Goal: Information Seeking & Learning: Learn about a topic

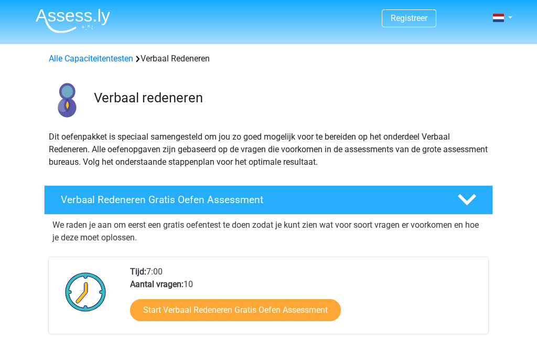
scroll to position [130, 0]
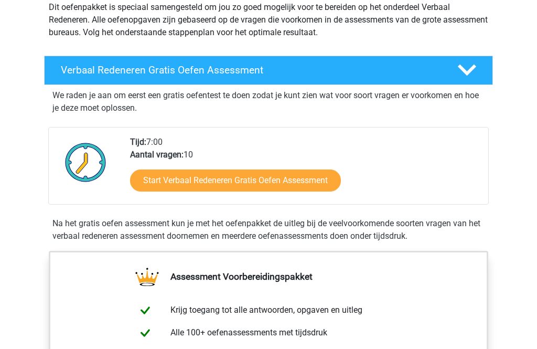
click at [220, 179] on link "Start Verbaal Redeneren Gratis Oefen Assessment" at bounding box center [235, 181] width 211 height 22
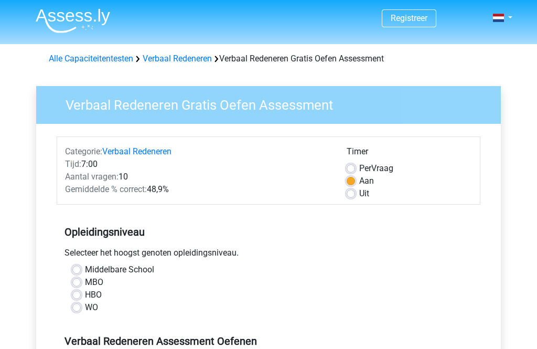
click at [359, 192] on label "Uit" at bounding box center [364, 193] width 10 height 13
click at [350, 192] on input "Uit" at bounding box center [351, 192] width 8 height 10
radio input "true"
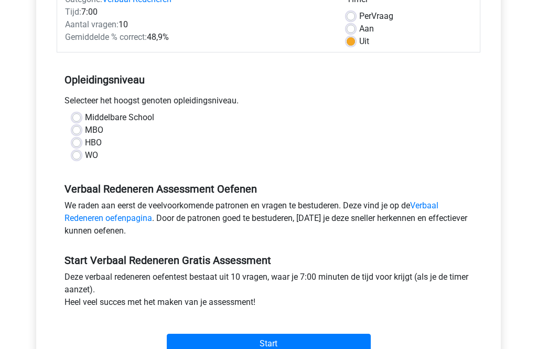
scroll to position [152, 0]
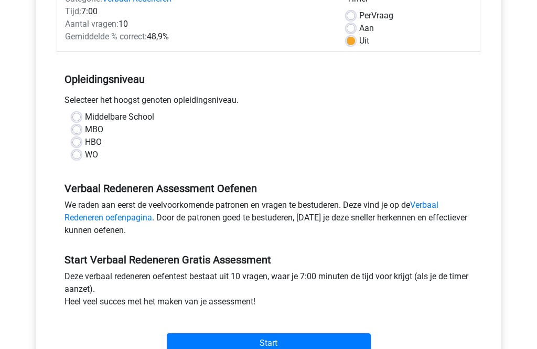
click at [217, 342] on input "Start" at bounding box center [269, 344] width 204 height 20
click at [85, 113] on label "Middelbare School" at bounding box center [119, 117] width 69 height 13
click at [77, 113] on input "Middelbare School" at bounding box center [76, 116] width 8 height 10
radio input "true"
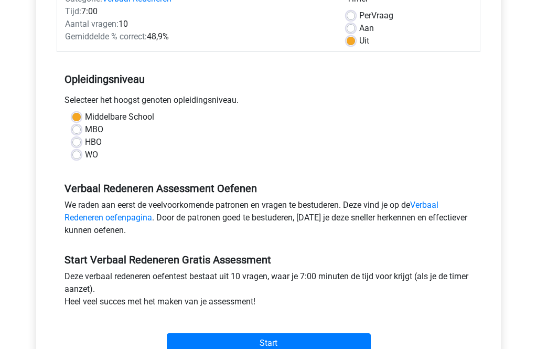
click at [108, 117] on label "Middelbare School" at bounding box center [119, 117] width 69 height 13
click at [81, 117] on input "Middelbare School" at bounding box center [76, 116] width 8 height 10
click at [215, 348] on input "Start" at bounding box center [269, 343] width 204 height 20
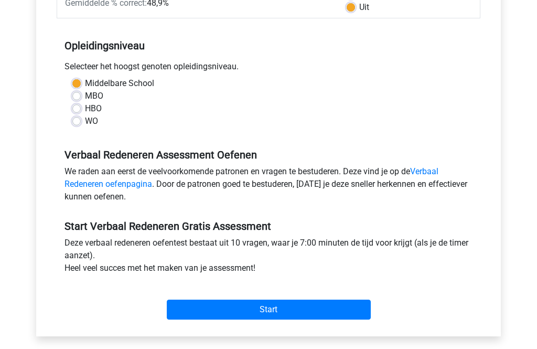
click at [194, 306] on input "Start" at bounding box center [269, 310] width 204 height 20
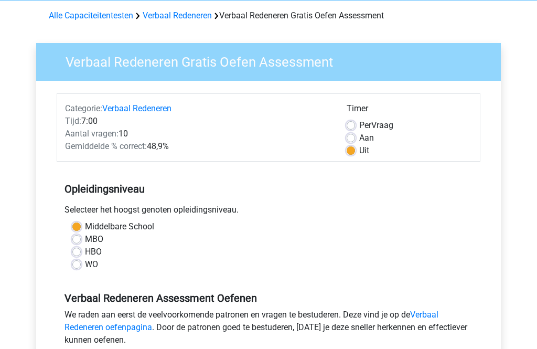
scroll to position [36, 0]
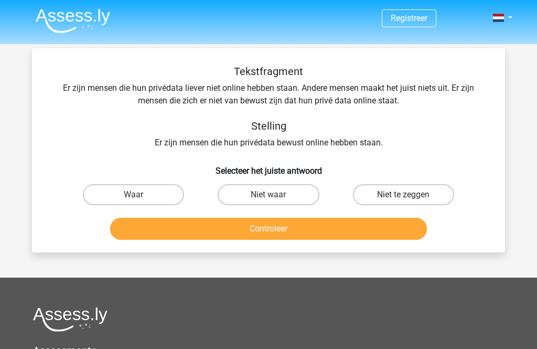
click at [408, 196] on input "Niet te zeggen" at bounding box center [407, 198] width 7 height 7
radio input "true"
click at [202, 232] on button "Controleer" at bounding box center [268, 229] width 317 height 22
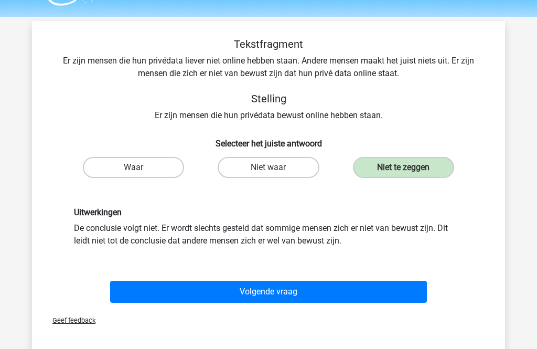
click at [71, 324] on span "Geef feedback" at bounding box center [69, 321] width 51 height 8
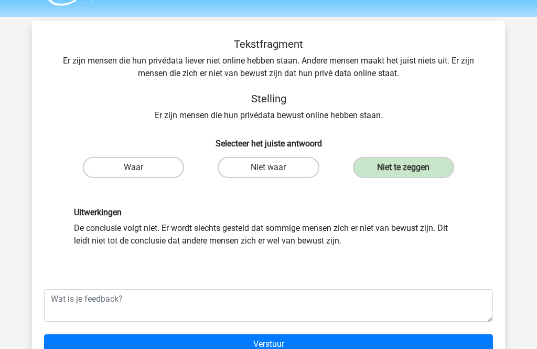
scroll to position [27, 0]
click at [257, 166] on label "Niet waar" at bounding box center [268, 167] width 101 height 21
click at [112, 170] on label "Waar" at bounding box center [133, 167] width 101 height 21
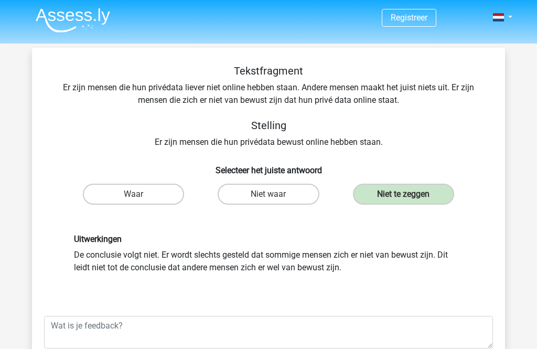
scroll to position [0, 0]
click at [128, 197] on label "Waar" at bounding box center [133, 194] width 101 height 21
click at [251, 199] on label "Niet waar" at bounding box center [268, 194] width 101 height 21
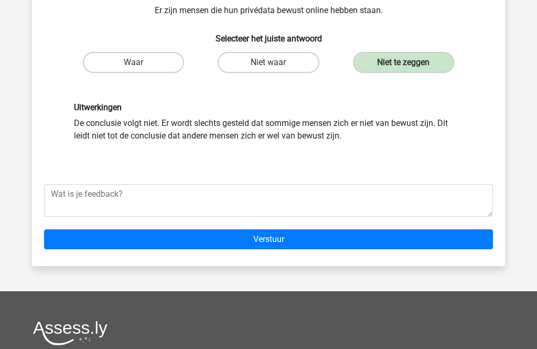
scroll to position [131, 0]
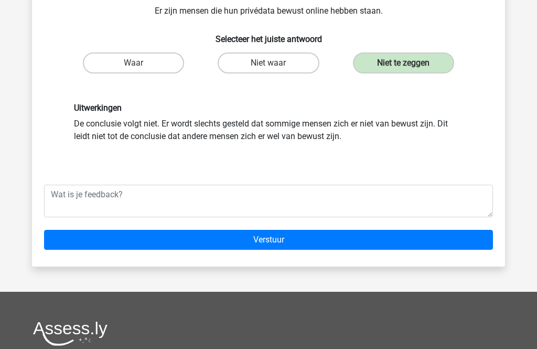
click at [73, 243] on input "Verstuur" at bounding box center [268, 240] width 449 height 20
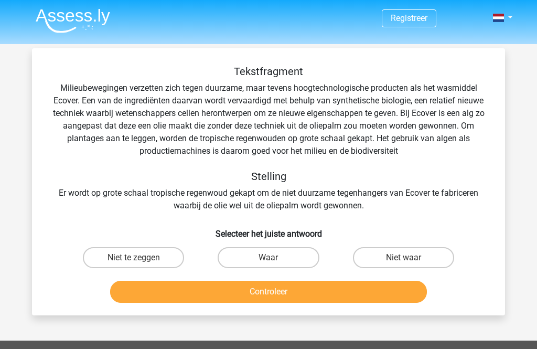
click at [141, 261] on input "Niet te zeggen" at bounding box center [137, 261] width 7 height 7
radio input "true"
click at [156, 295] on button "Controleer" at bounding box center [268, 292] width 317 height 22
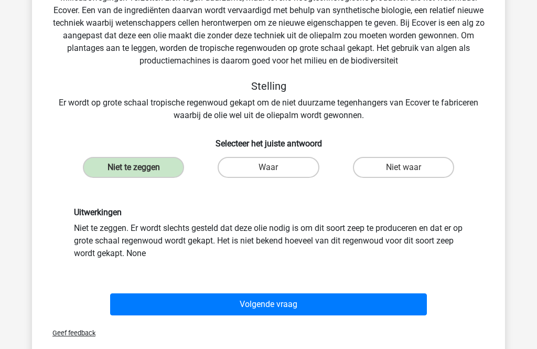
scroll to position [91, 0]
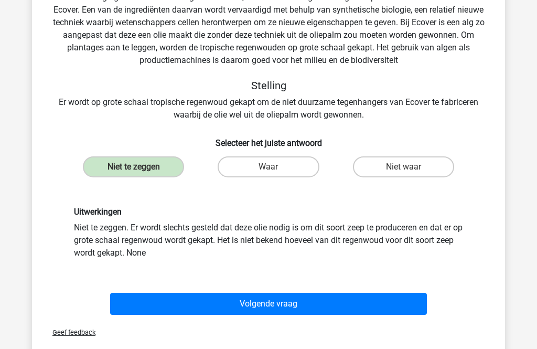
click at [153, 302] on button "Volgende vraag" at bounding box center [268, 304] width 317 height 22
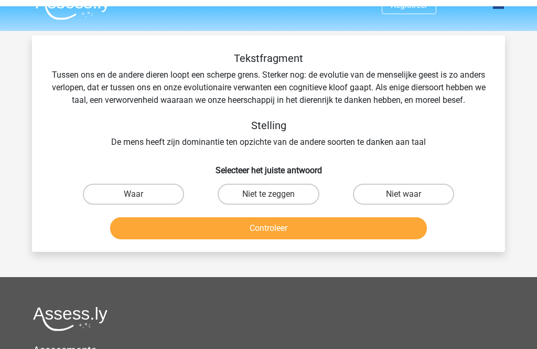
scroll to position [0, 0]
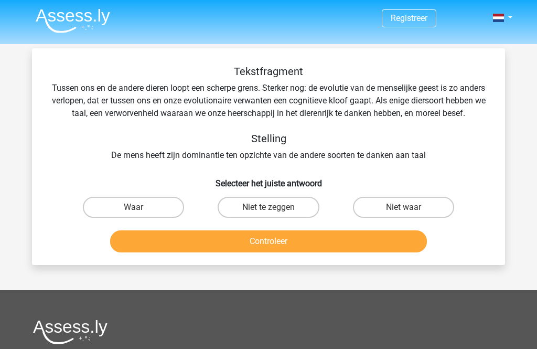
click at [135, 214] on input "Waar" at bounding box center [137, 210] width 7 height 7
radio input "true"
click at [249, 218] on label "Niet te zeggen" at bounding box center [268, 207] width 101 height 21
click at [269, 214] on input "Niet te zeggen" at bounding box center [272, 210] width 7 height 7
radio input "true"
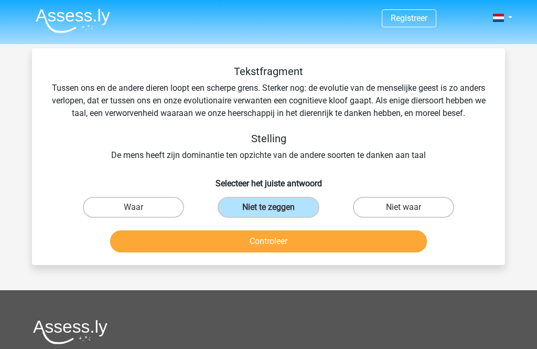
click at [388, 218] on label "Niet waar" at bounding box center [403, 207] width 101 height 21
click at [404, 214] on input "Niet waar" at bounding box center [407, 210] width 7 height 7
radio input "true"
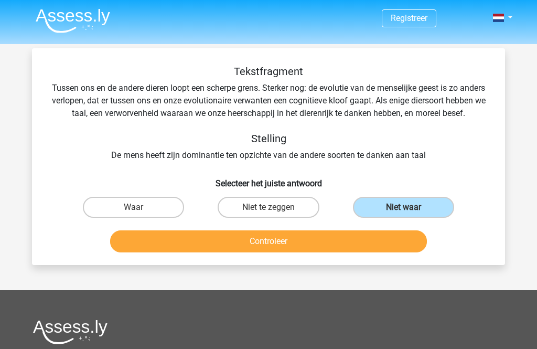
click at [122, 217] on label "Waar" at bounding box center [133, 207] width 101 height 21
click at [134, 214] on input "Waar" at bounding box center [137, 210] width 7 height 7
radio input "true"
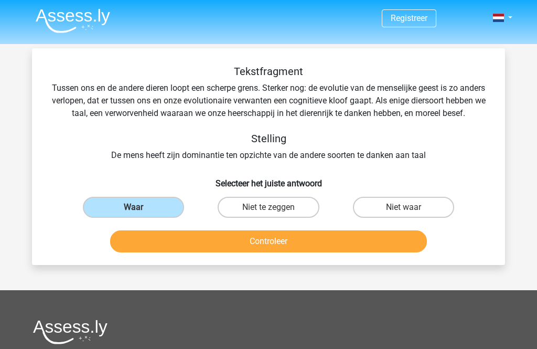
click at [166, 252] on button "Controleer" at bounding box center [268, 241] width 317 height 22
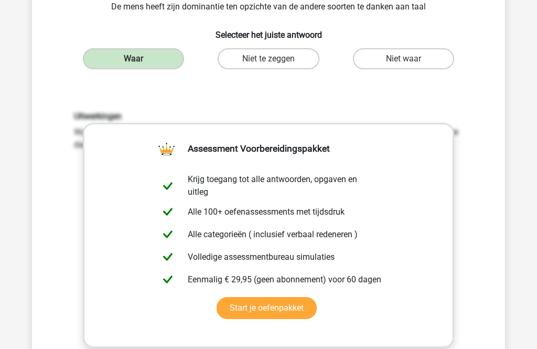
scroll to position [148, 0]
click at [61, 223] on div "Uitwerkingen Waar. Er staat in de tekst dat taal een verworvenheid is waaraan w…" at bounding box center [269, 249] width 440 height 325
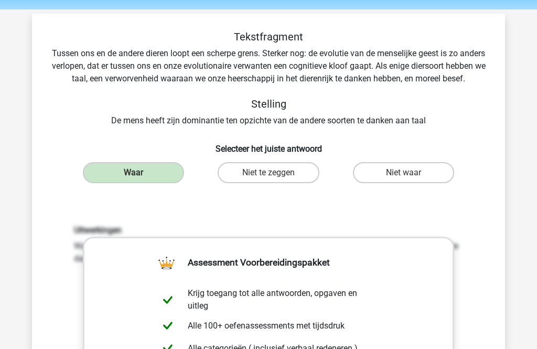
scroll to position [0, 0]
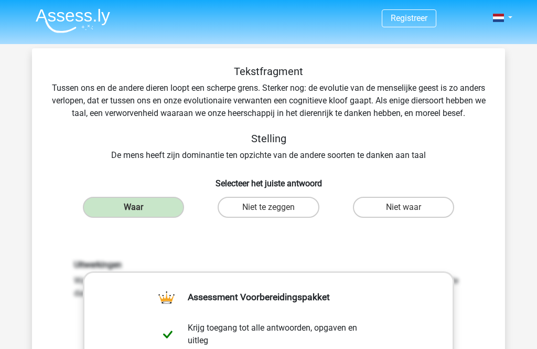
click at [254, 216] on label "Niet te zeggen" at bounding box center [268, 207] width 101 height 21
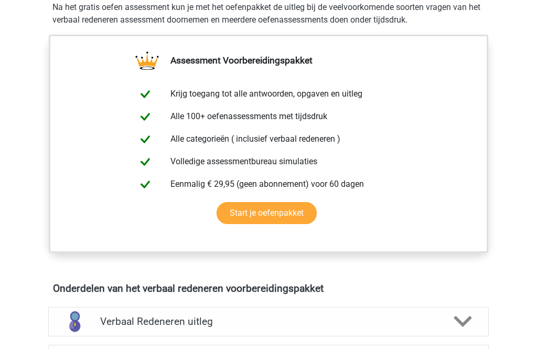
scroll to position [375, 0]
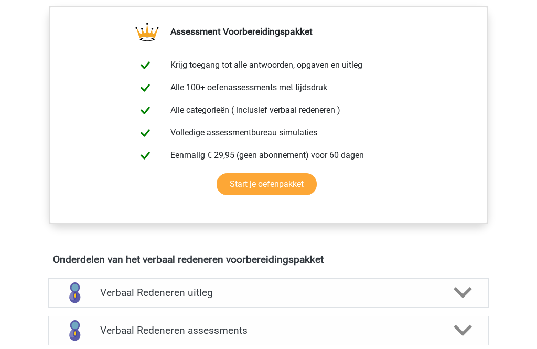
click at [128, 292] on h4 "Verbaal Redeneren uitleg" at bounding box center [268, 293] width 337 height 12
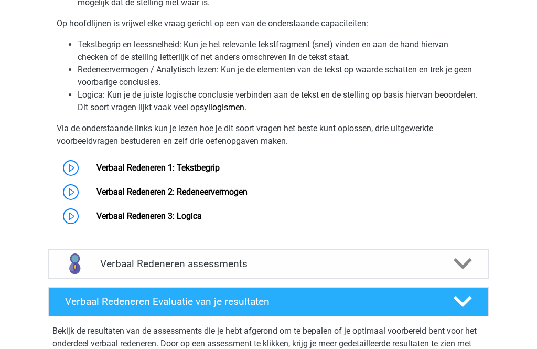
scroll to position [769, 0]
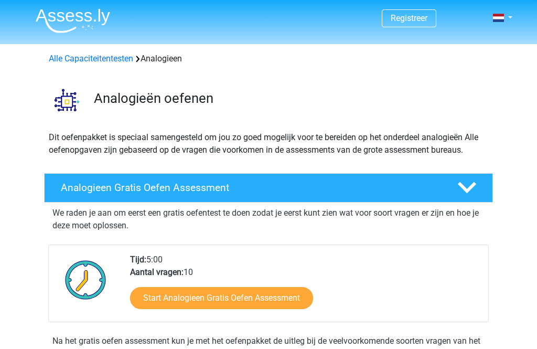
scroll to position [980, 0]
